Goal: Task Accomplishment & Management: Use online tool/utility

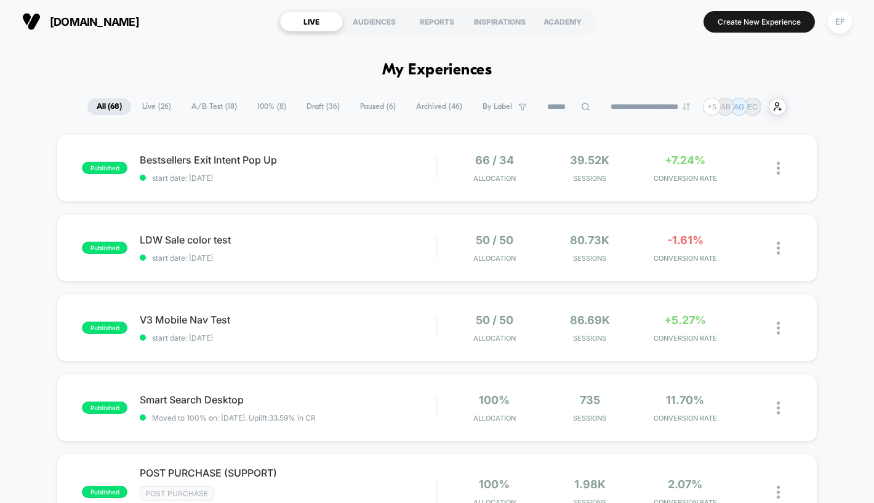
click at [209, 108] on span "A/B Test ( 18 )" at bounding box center [214, 106] width 64 height 17
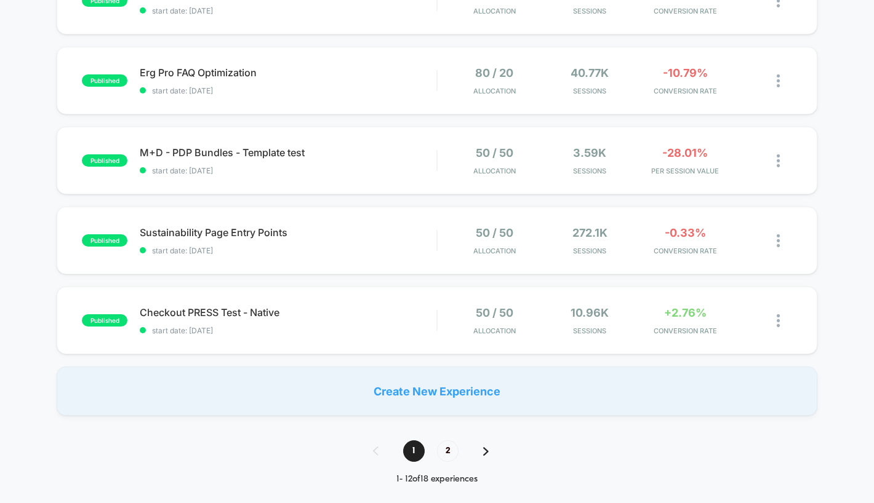
scroll to position [732, 0]
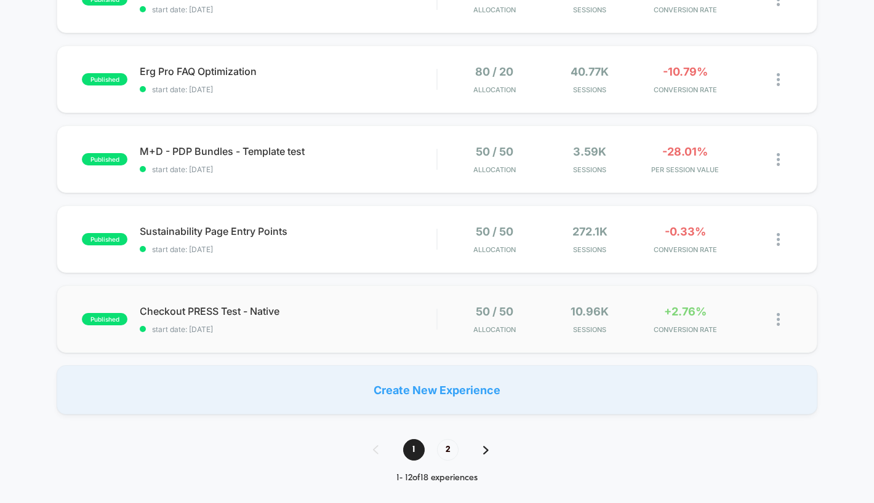
click at [402, 333] on span "start date: 7/17/2025" at bounding box center [288, 329] width 297 height 9
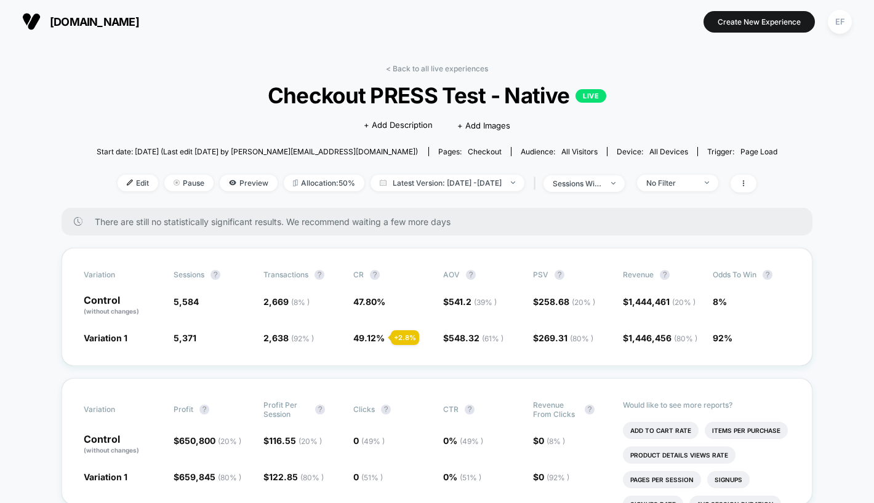
click at [449, 73] on div "< Back to all live experiences Checkout PRESS Test - Native LIVE Click to edit …" at bounding box center [437, 136] width 681 height 144
click at [445, 69] on link "< Back to all live experiences" at bounding box center [437, 68] width 102 height 9
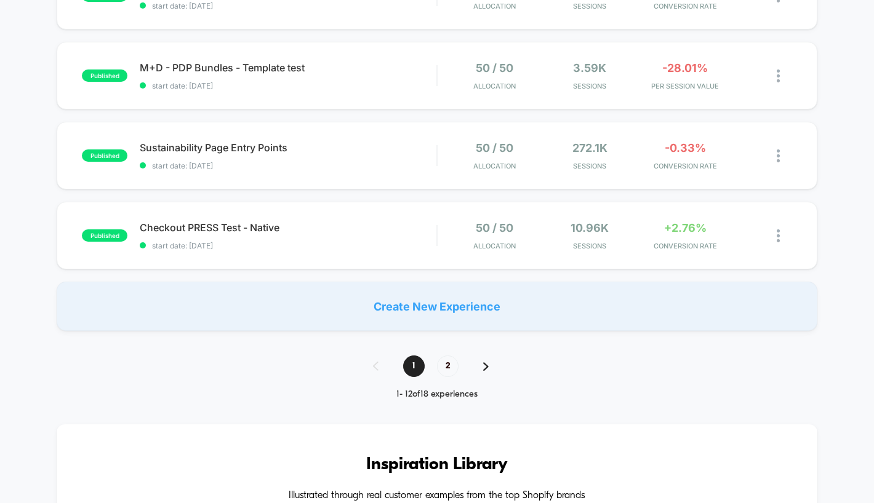
scroll to position [844, 0]
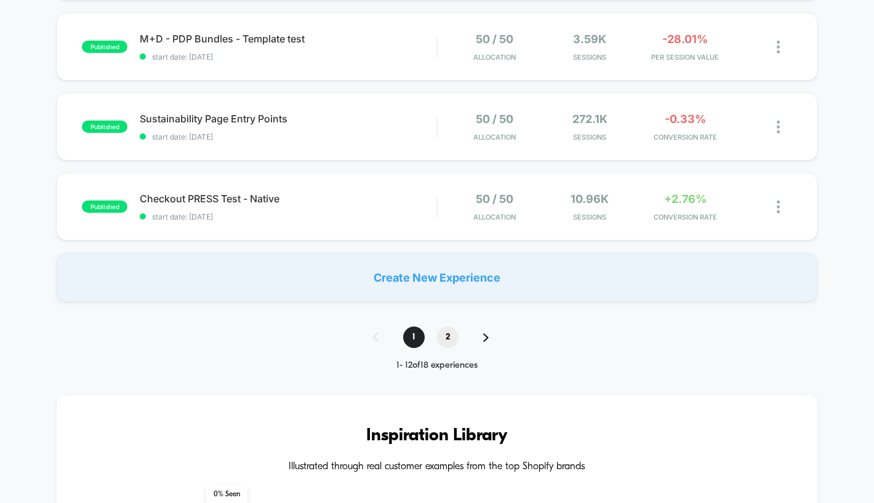
click at [444, 340] on span "2" at bounding box center [448, 338] width 22 height 22
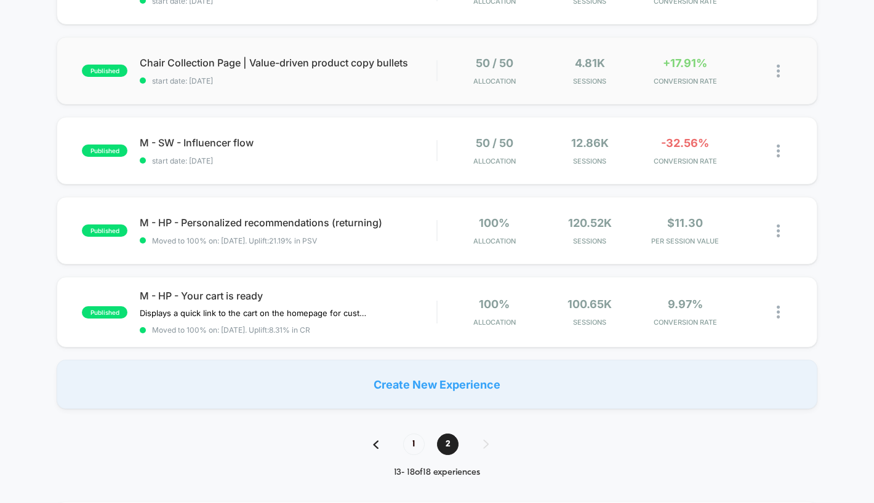
scroll to position [256, 0]
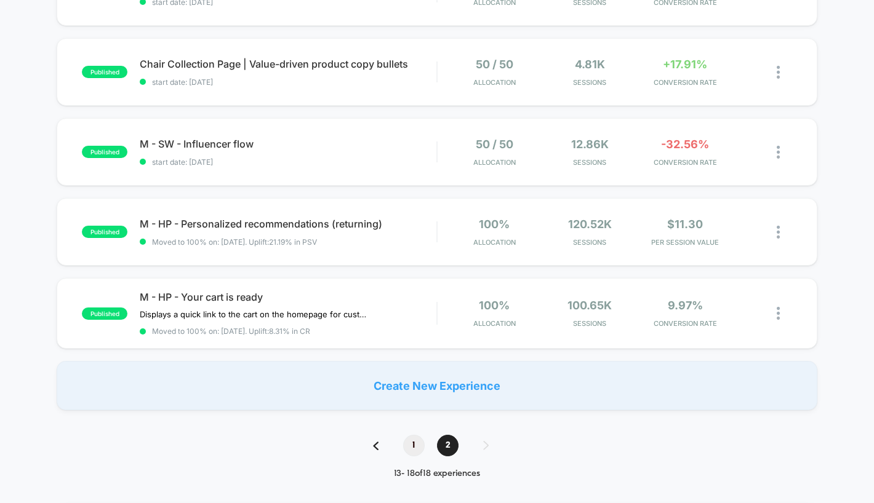
click at [412, 450] on span "1" at bounding box center [414, 446] width 22 height 22
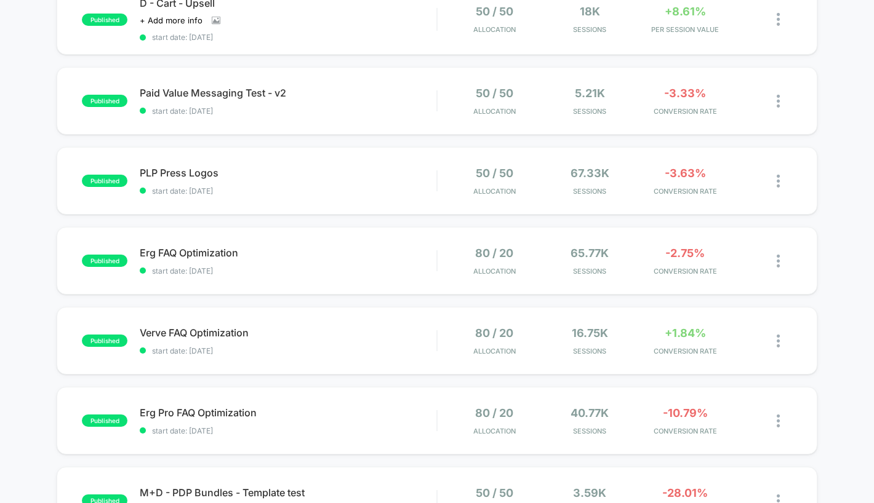
scroll to position [387, 0]
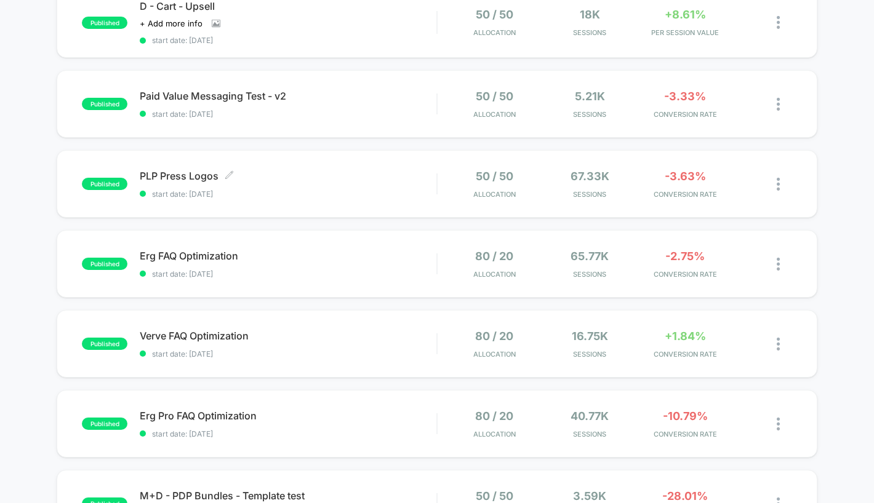
click at [414, 188] on div "PLP Press Logos Click to edit experience details Click to edit experience detai…" at bounding box center [288, 184] width 297 height 29
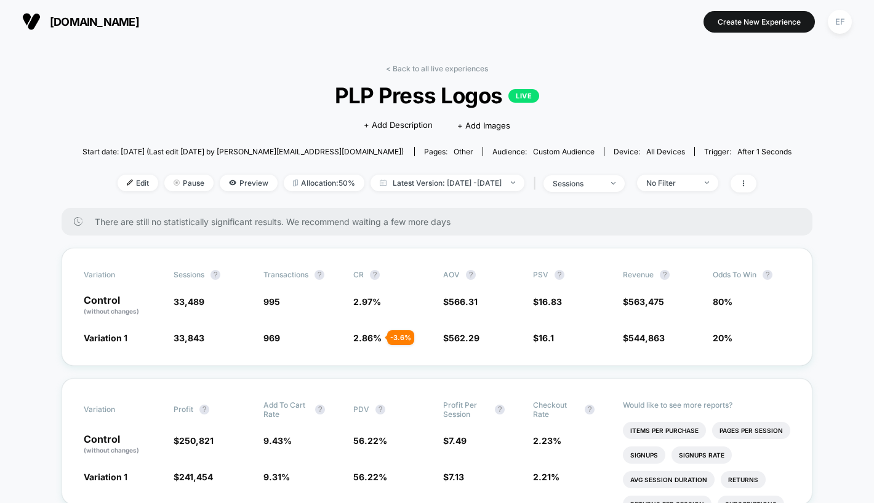
click at [599, 194] on div "< Back to all live experiences PLP Press Logos LIVE Click to edit experience de…" at bounding box center [436, 136] width 709 height 144
click at [599, 189] on span "sessions" at bounding box center [583, 183] width 81 height 17
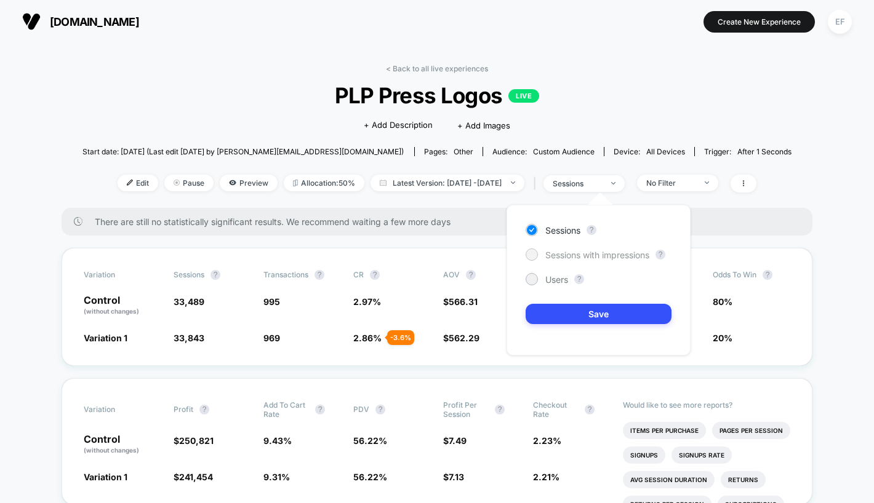
click at [567, 253] on span "Sessions with impressions" at bounding box center [597, 255] width 104 height 10
click at [583, 311] on button "Save" at bounding box center [598, 314] width 146 height 20
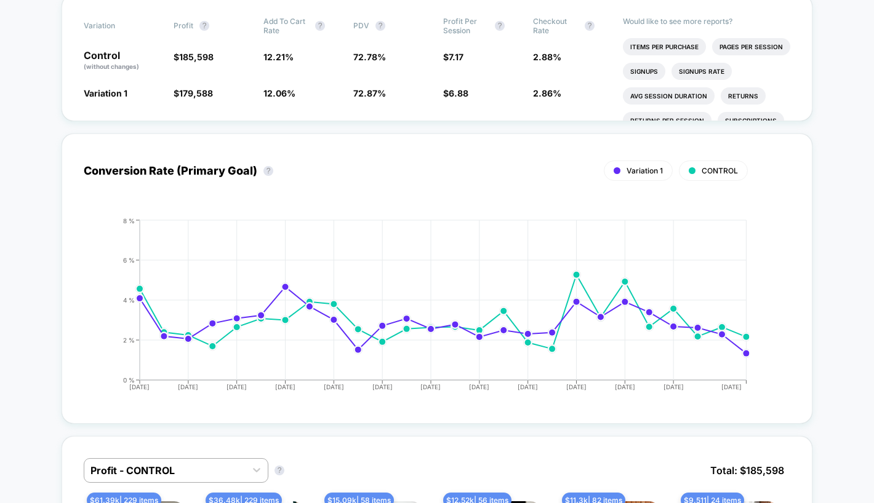
scroll to position [389, 0]
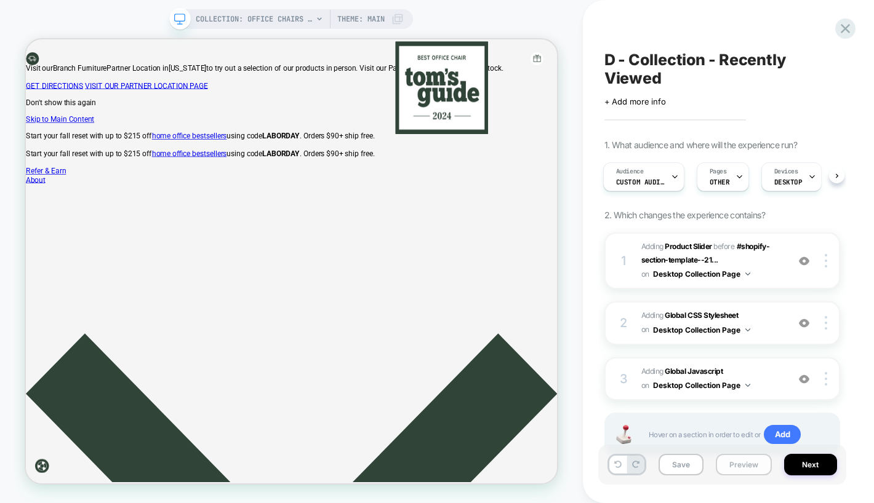
click at [0, 0] on button "Preview" at bounding box center [0, 0] width 0 height 0
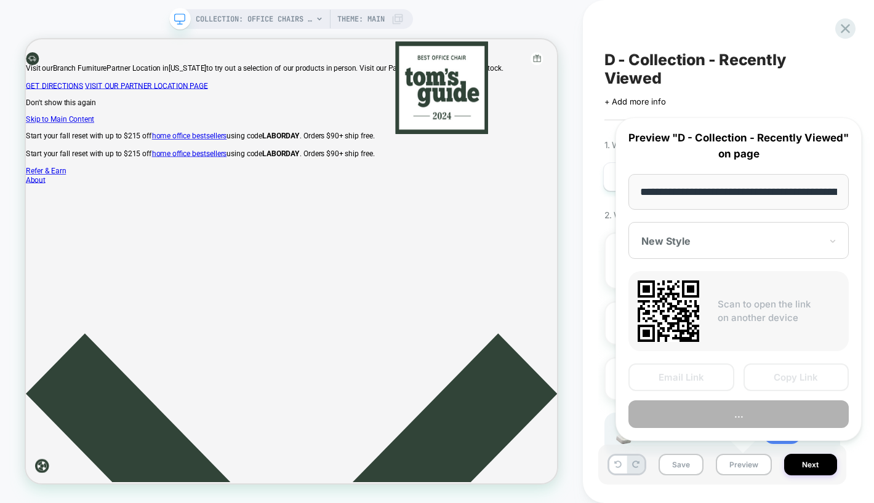
scroll to position [0, 181]
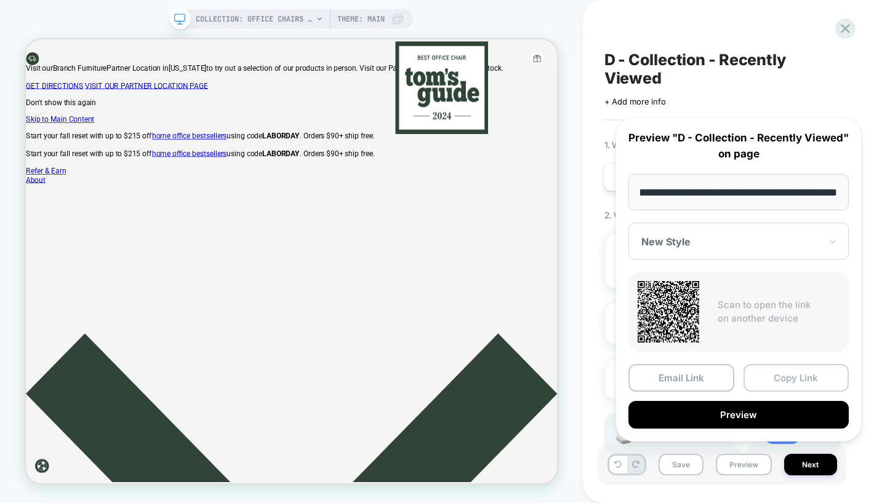
click at [775, 381] on button "Copy Link" at bounding box center [796, 378] width 106 height 28
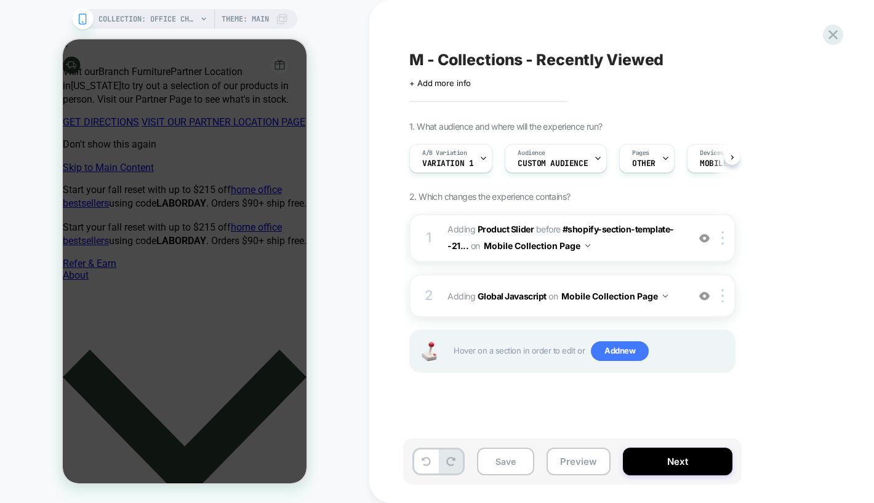
scroll to position [0, 1]
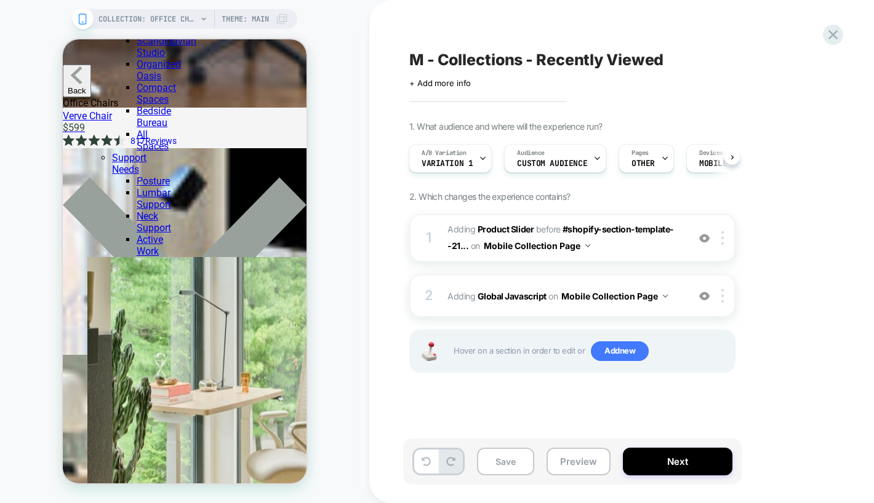
scroll to position [3009, 0]
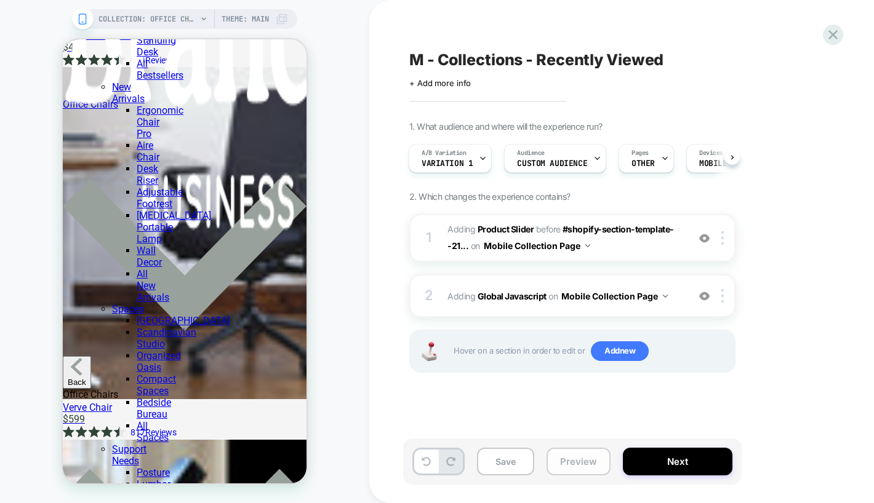
click at [574, 460] on button "Preview" at bounding box center [578, 462] width 64 height 28
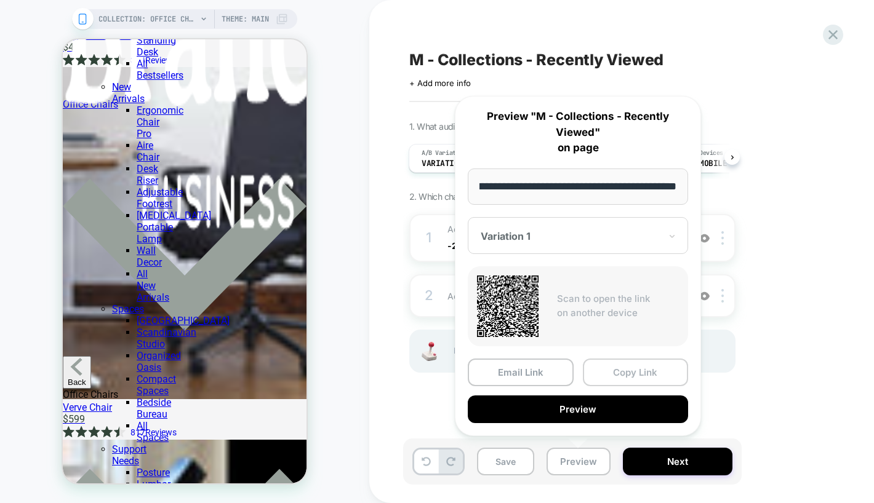
scroll to position [0, 0]
click at [631, 377] on button "Copy Link" at bounding box center [636, 373] width 106 height 28
